Goal: Find specific page/section: Locate a particular part of the current website

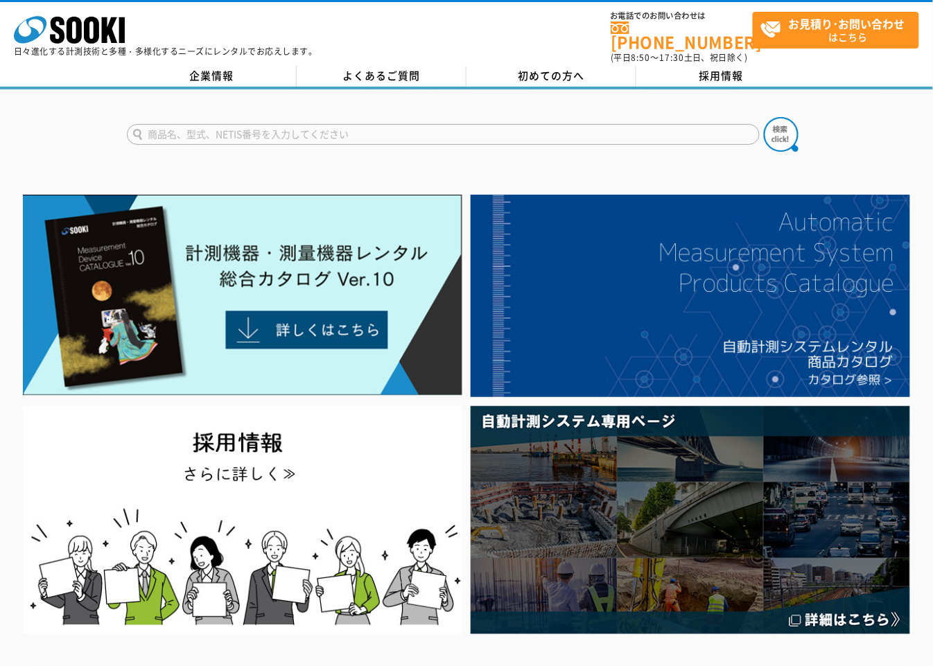
click at [407, 124] on input "text" at bounding box center [443, 134] width 633 height 21
paste input "HJ-WBG38"
type input "HJ-WBG38"
click at [783, 120] on img at bounding box center [781, 134] width 35 height 35
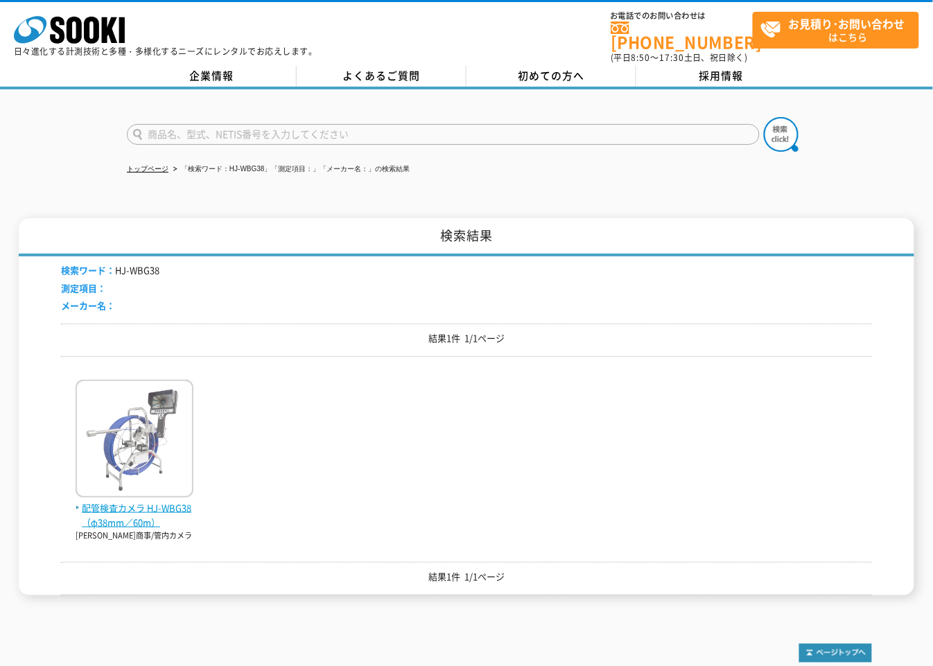
click at [147, 501] on span "配管検査カメラ HJ-WBG38（φ38mm／60m）" at bounding box center [135, 515] width 118 height 29
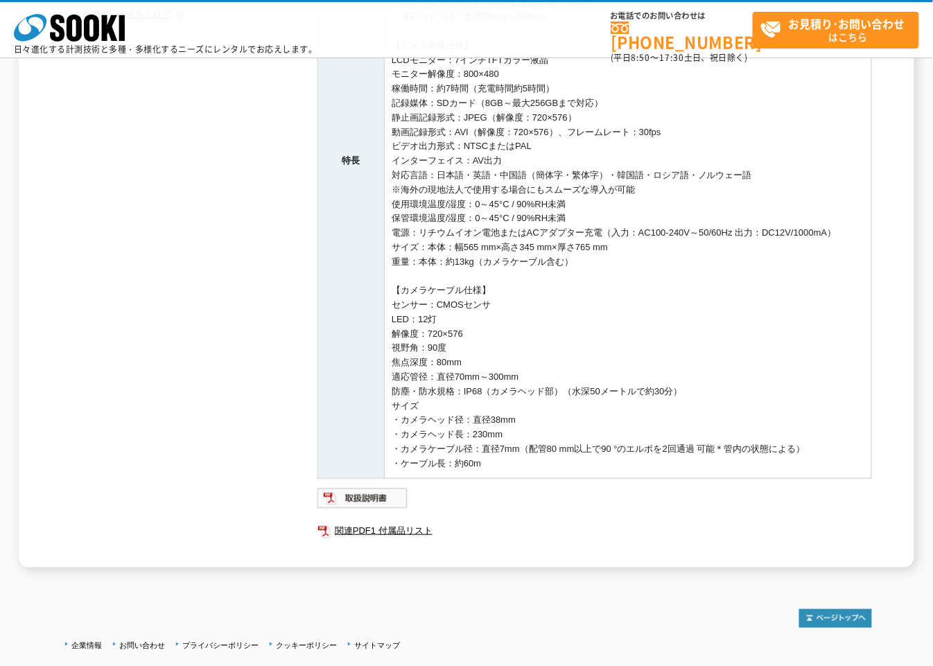
scroll to position [461, 0]
